Goal: Entertainment & Leisure: Consume media (video, audio)

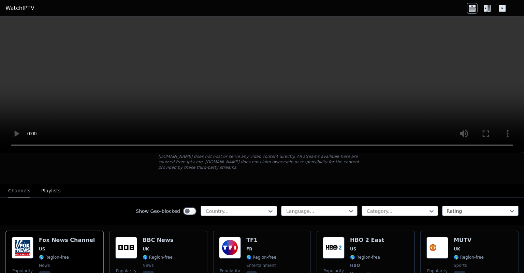
scroll to position [88, 0]
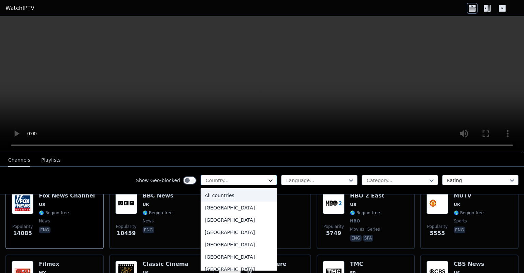
click at [271, 178] on icon at bounding box center [270, 180] width 7 height 7
click at [229, 218] on div "[GEOGRAPHIC_DATA]" at bounding box center [239, 220] width 76 height 12
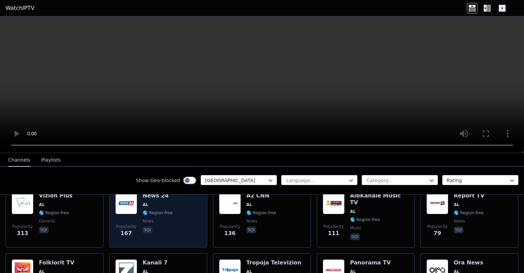
click at [121, 199] on img at bounding box center [126, 203] width 22 height 22
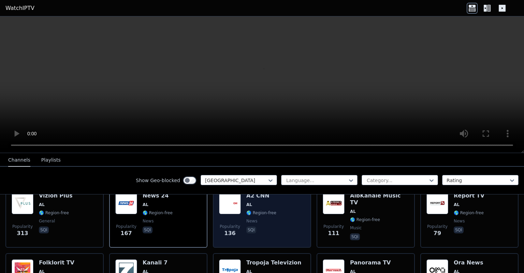
scroll to position [132, 0]
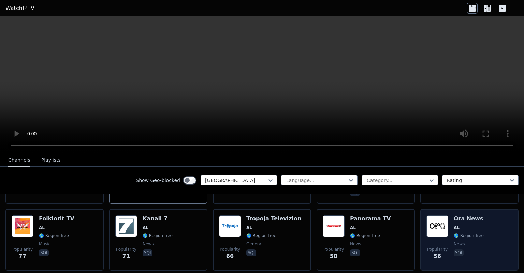
click at [435, 220] on img at bounding box center [438, 226] width 22 height 22
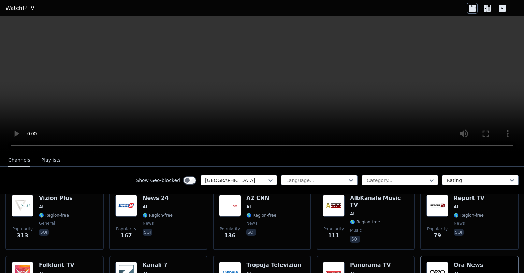
scroll to position [42, 0]
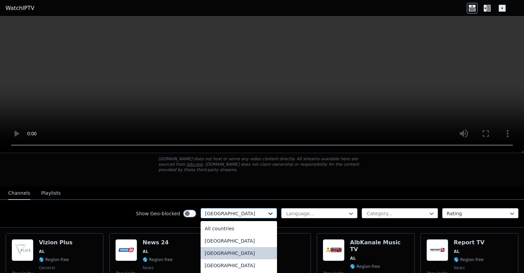
click at [269, 212] on icon at bounding box center [271, 213] width 4 height 2
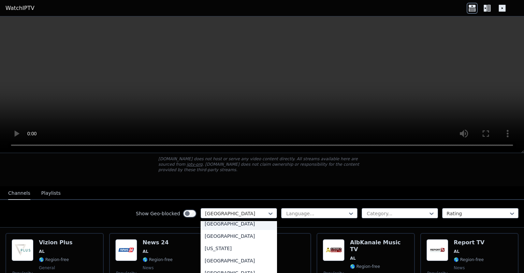
scroll to position [796, 0]
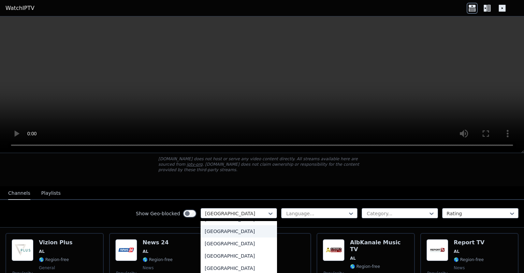
click at [218, 230] on div "[GEOGRAPHIC_DATA]" at bounding box center [239, 231] width 76 height 12
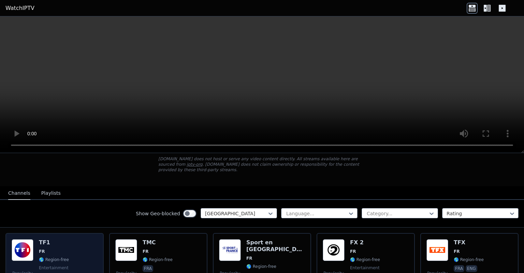
click at [32, 242] on img at bounding box center [23, 250] width 22 height 22
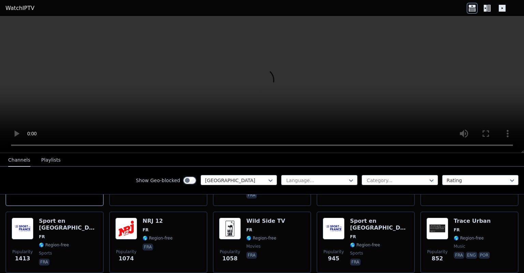
scroll to position [174, 0]
